Goal: Task Accomplishment & Management: Manage account settings

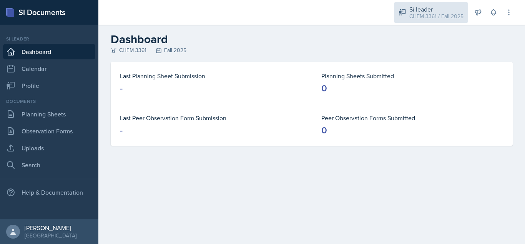
click at [419, 17] on div "CHEM 3361 / Fall 2025" at bounding box center [437, 16] width 54 height 8
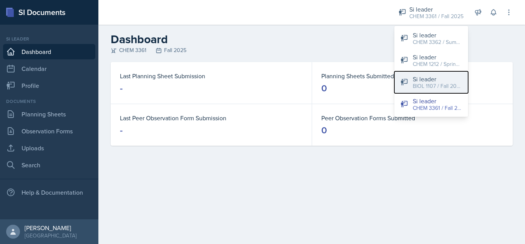
click at [419, 75] on div "Si leader" at bounding box center [437, 78] width 49 height 9
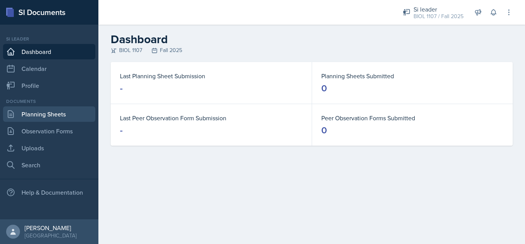
click at [47, 113] on link "Planning Sheets" at bounding box center [49, 113] width 92 height 15
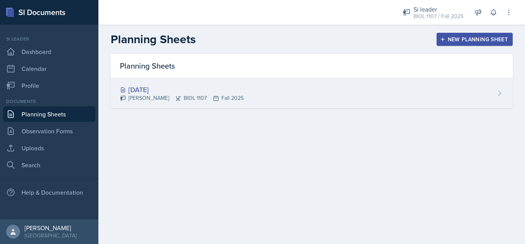
click at [144, 101] on div "[PERSON_NAME] BIOL 1107 Fall 2025" at bounding box center [182, 98] width 124 height 8
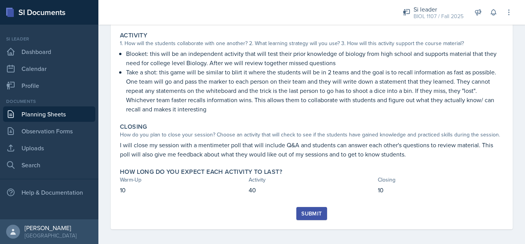
scroll to position [126, 0]
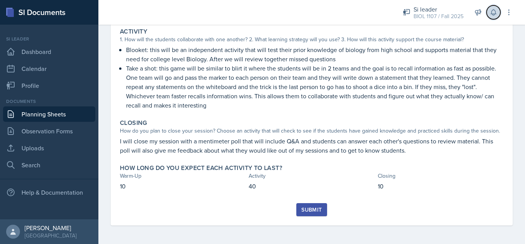
click at [495, 13] on icon at bounding box center [494, 12] width 8 height 8
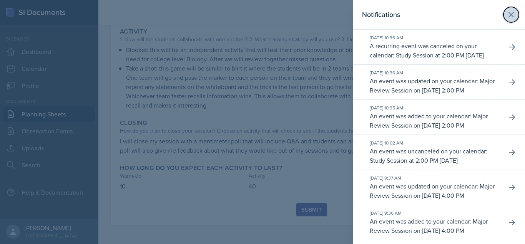
click at [512, 15] on button at bounding box center [511, 14] width 15 height 15
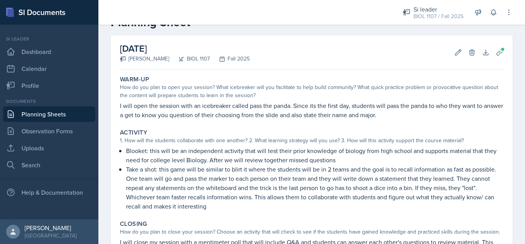
scroll to position [27, 0]
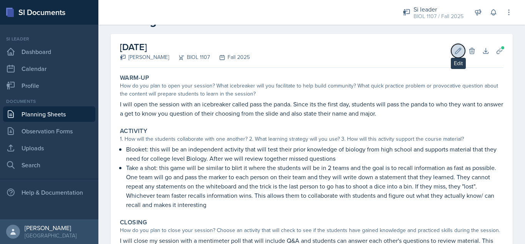
click at [455, 48] on icon at bounding box center [459, 51] width 8 height 8
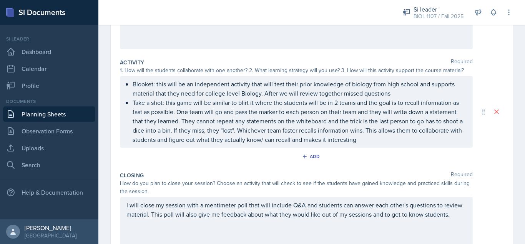
scroll to position [131, 0]
click at [385, 140] on p "Take a shot: this game will be similar to blirt it where the students will be i…" at bounding box center [300, 120] width 334 height 46
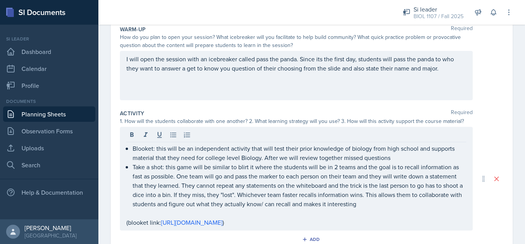
scroll to position [32, 0]
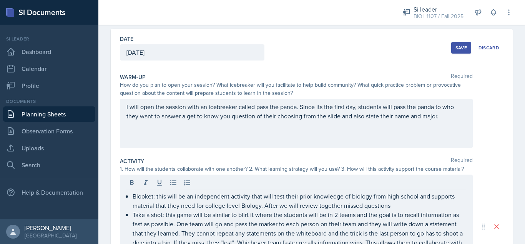
click at [456, 50] on div "Save" at bounding box center [462, 48] width 12 height 6
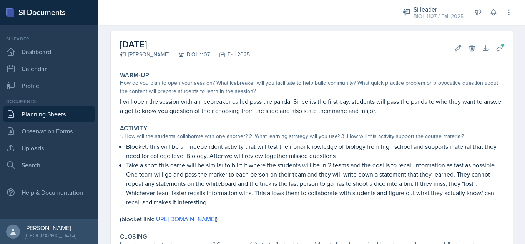
scroll to position [27, 0]
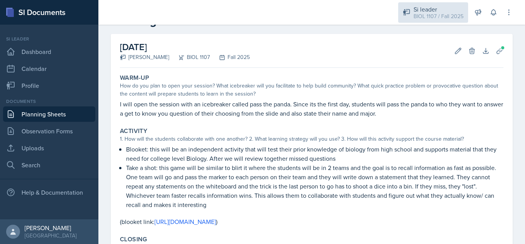
click at [447, 22] on div "Si leader BIOL 1107 / Fall 2025" at bounding box center [434, 12] width 70 height 20
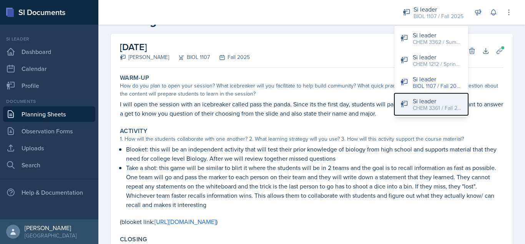
click at [441, 107] on div "CHEM 3361 / Fall 2025" at bounding box center [437, 108] width 49 height 8
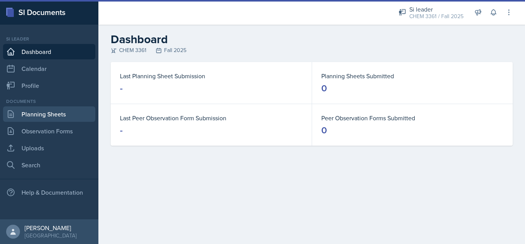
click at [66, 116] on link "Planning Sheets" at bounding box center [49, 113] width 92 height 15
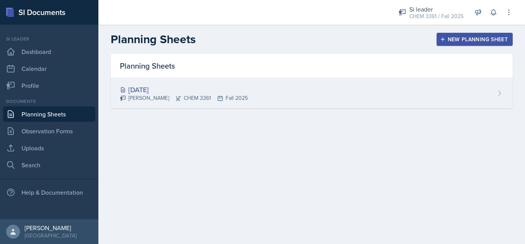
click at [148, 105] on div "[DATE] [PERSON_NAME] CHEM 3361 Fall 2025" at bounding box center [312, 93] width 402 height 30
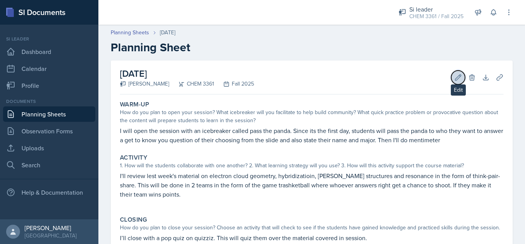
click at [452, 79] on button "Edit" at bounding box center [459, 77] width 14 height 14
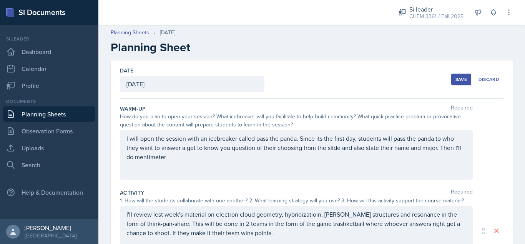
click at [228, 84] on div "[DATE]" at bounding box center [192, 84] width 145 height 16
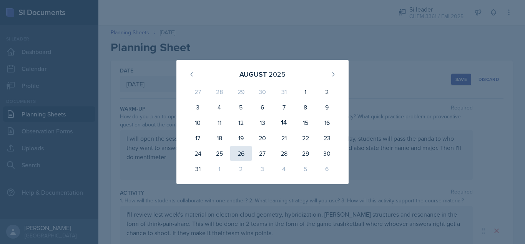
click at [242, 153] on div "26" at bounding box center [241, 152] width 22 height 15
type input "[DATE]"
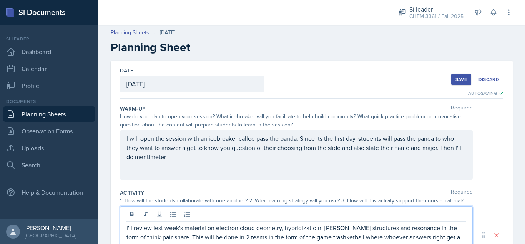
click at [306, 232] on p "I'll review lest week's material on electron cloud geometry, hybridizatioin, [P…" at bounding box center [297, 237] width 340 height 28
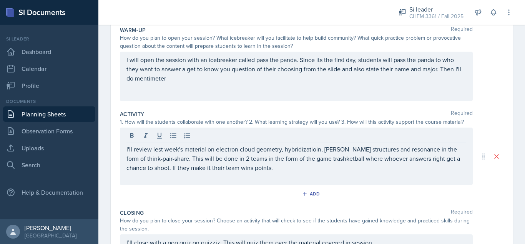
scroll to position [80, 0]
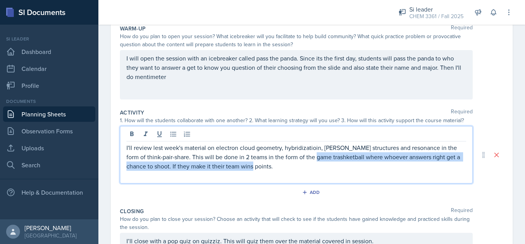
drag, startPoint x: 338, startPoint y: 167, endPoint x: 320, endPoint y: 159, distance: 19.3
click at [320, 159] on p "I'll review lest week's material on electron cloud geometry, hybridizatioin, [P…" at bounding box center [297, 157] width 340 height 28
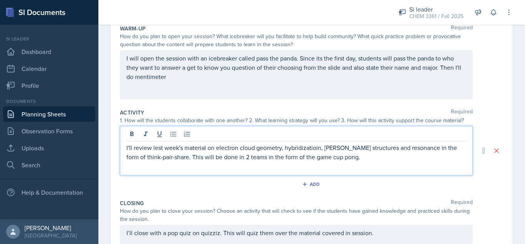
click at [246, 156] on p "I'll review lest week's material on electron cloud geometry, hybridizatioin, [P…" at bounding box center [297, 152] width 340 height 18
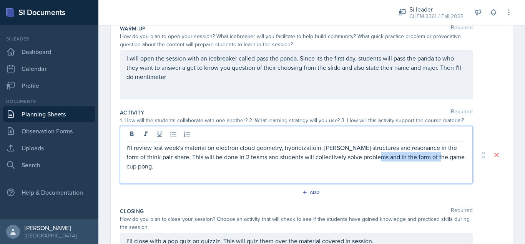
drag, startPoint x: 445, startPoint y: 158, endPoint x: 381, endPoint y: 154, distance: 63.6
click at [381, 154] on p "I'll review lest week's material on electron cloud geometry, hybridizatioin, [P…" at bounding box center [297, 157] width 340 height 28
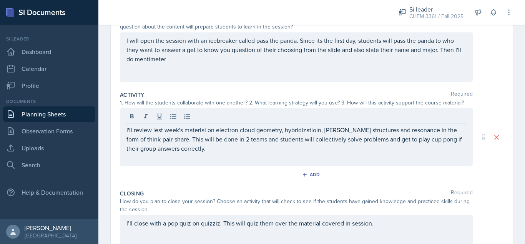
scroll to position [98, 0]
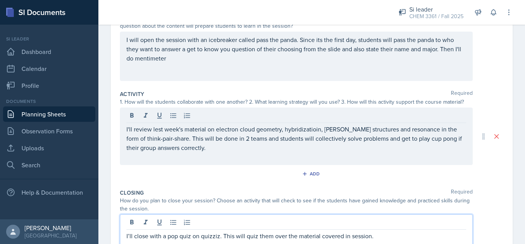
click at [391, 231] on p "I’ll close with a pop quiz on quizziz. This will quiz them over the material co…" at bounding box center [297, 235] width 340 height 9
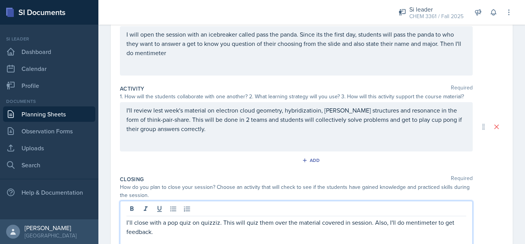
click at [340, 60] on div "I will open the session with an icebreaker called pass the panda. Since its the…" at bounding box center [296, 50] width 353 height 49
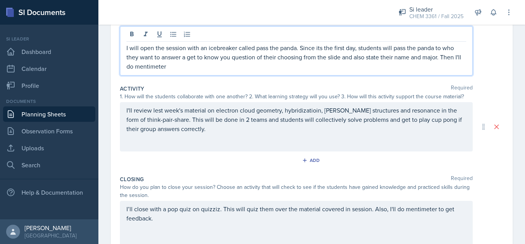
scroll to position [117, 0]
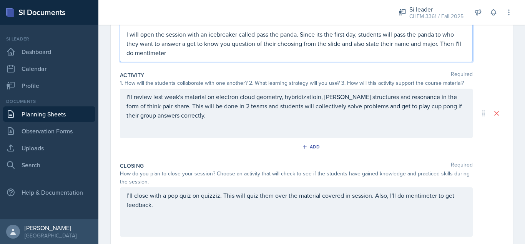
click at [333, 55] on p "I will open the session with an icebreaker called pass the panda. Since its the…" at bounding box center [297, 44] width 340 height 28
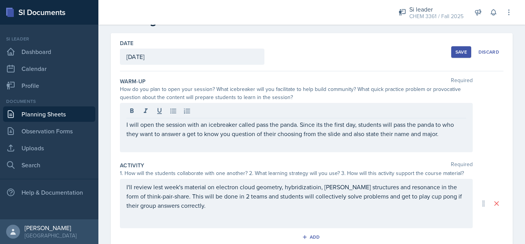
scroll to position [25, 0]
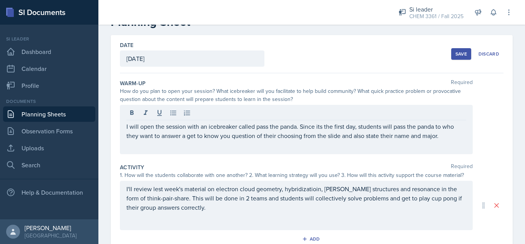
click at [456, 55] on div "Save" at bounding box center [462, 54] width 12 height 6
